Goal: Information Seeking & Learning: Learn about a topic

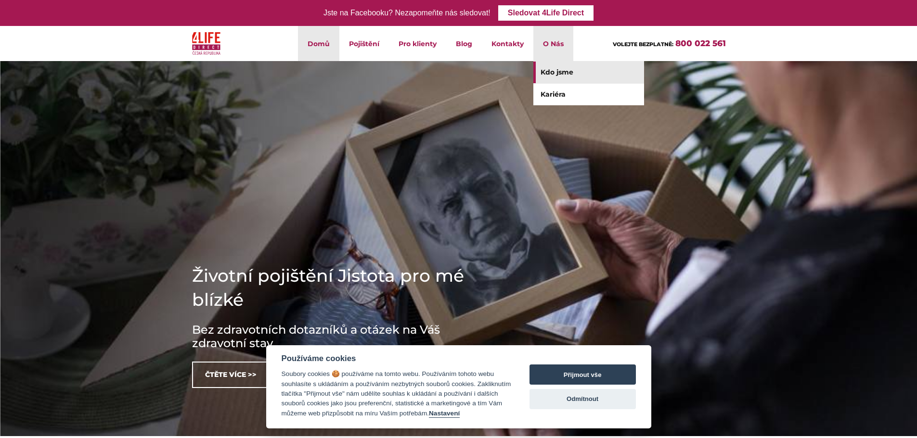
click at [548, 70] on link "Kdo jsme" at bounding box center [588, 73] width 111 height 22
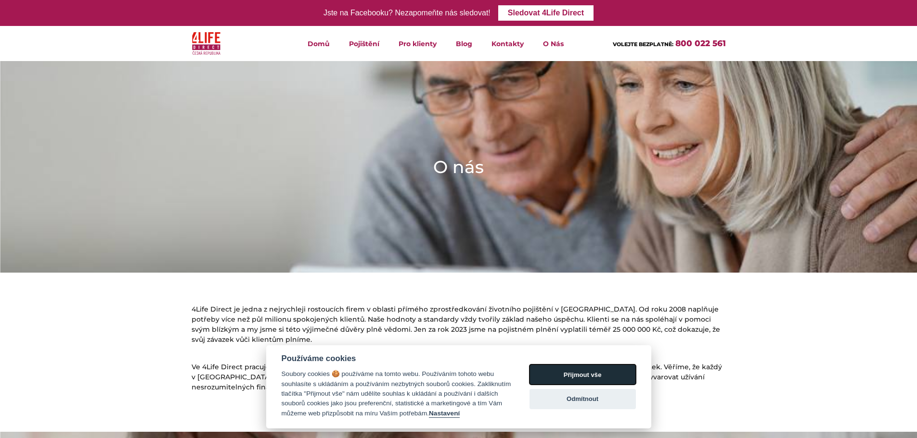
click at [568, 378] on button "Přijmout vše" at bounding box center [582, 375] width 106 height 20
checkbox input "true"
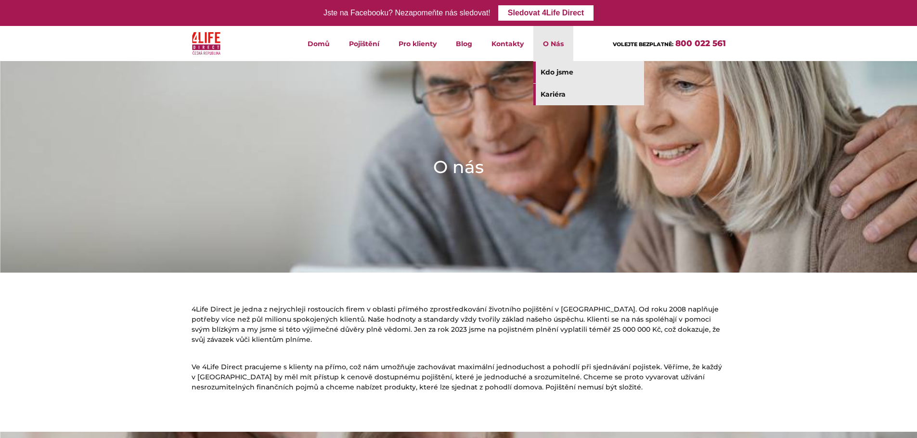
click at [547, 93] on link "Kariéra" at bounding box center [588, 95] width 111 height 22
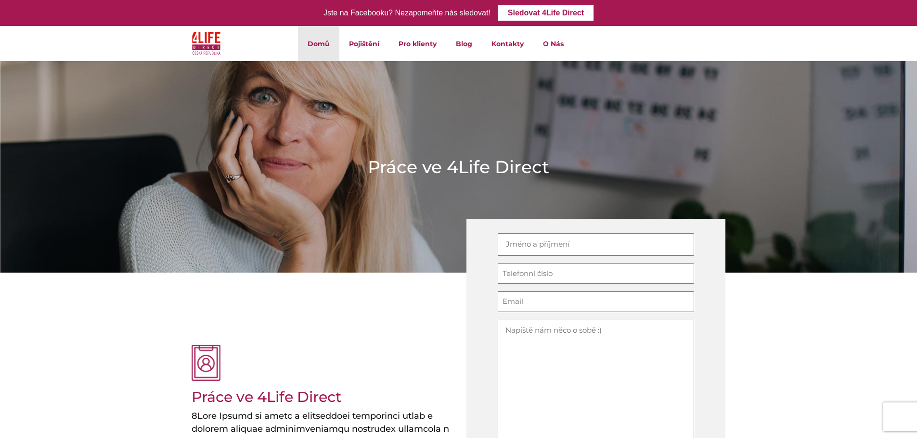
click at [313, 45] on link "Domů" at bounding box center [318, 43] width 41 height 35
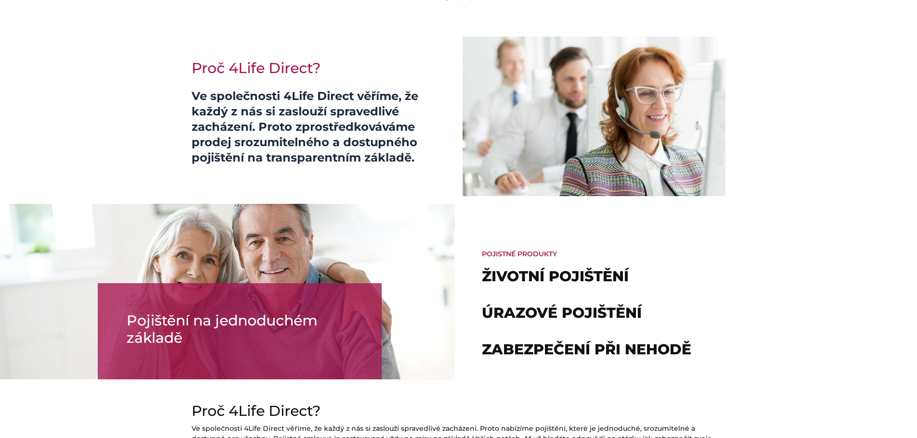
scroll to position [445, 0]
